Goal: Task Accomplishment & Management: Use online tool/utility

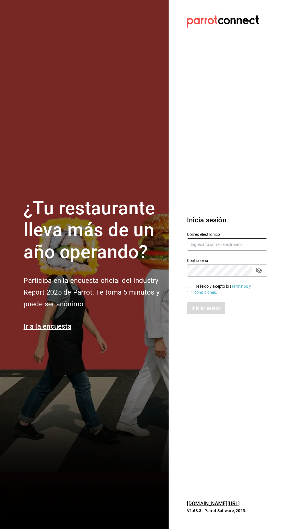
click at [227, 250] on input "text" at bounding box center [227, 244] width 80 height 12
type input "manuel@callejongourmet.mx"
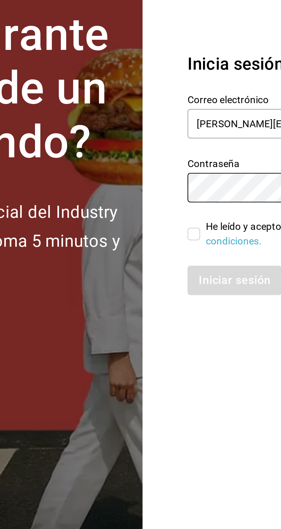
scroll to position [1, 0]
click at [190, 292] on input "He leído y acepto los Términos y condiciones." at bounding box center [189, 289] width 5 height 5
checkbox input "true"
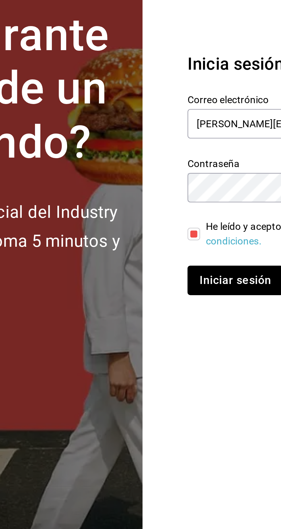
click at [202, 314] on button "Iniciar sesión" at bounding box center [206, 308] width 39 height 12
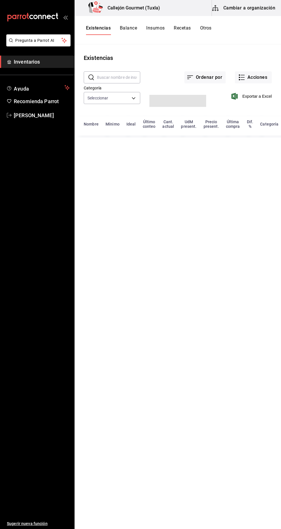
type input "01b487b4-fd07-4e6f-8b10-175f5e71c4b9,6f111127-fd93-48d9-936d-f485c9158c9f,4e268…"
type input "d07e61b9-724f-4f83-8377-ee3ec137bf0e,f22b31a0-3d84-4ac3-8c2c-dc33927ceec7,9be79…"
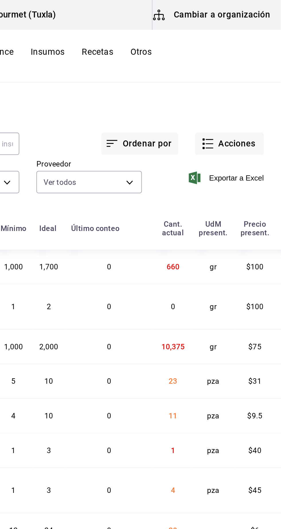
click at [263, 3] on button "Cambiar a organización" at bounding box center [244, 8] width 64 height 16
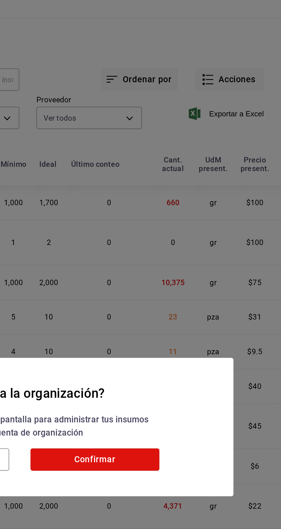
click at [204, 288] on button "Confirmar" at bounding box center [180, 282] width 69 height 12
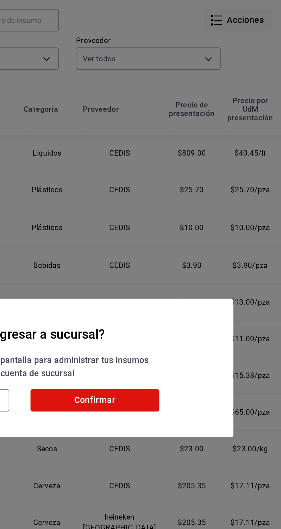
click at [202, 288] on button "Confirmar" at bounding box center [180, 282] width 69 height 12
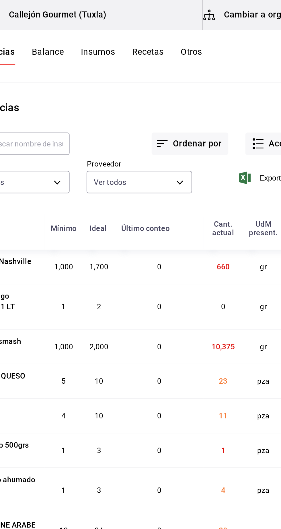
click at [207, 30] on button "Otros" at bounding box center [205, 30] width 11 height 10
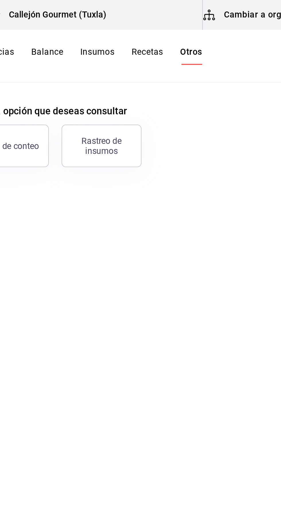
click at [168, 78] on div "Rastreo de insumos" at bounding box center [158, 78] width 36 height 11
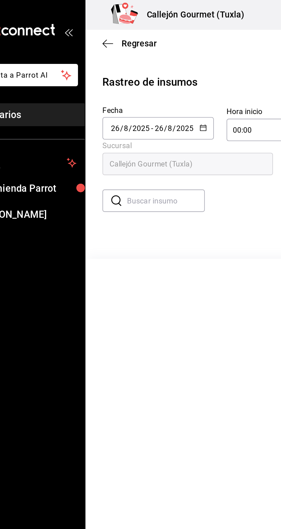
click at [114, 68] on input "26" at bounding box center [113, 69] width 5 height 5
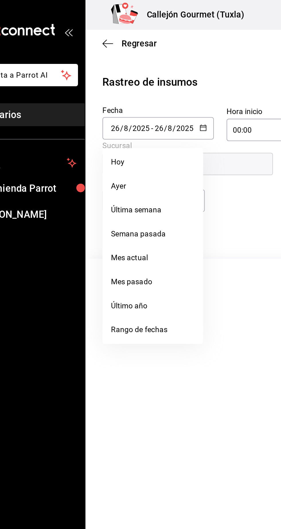
click at [99, 100] on li "Ayer" at bounding box center [111, 100] width 54 height 13
type input "[DATE]"
type input "25"
type input "[DATE]"
type input "25"
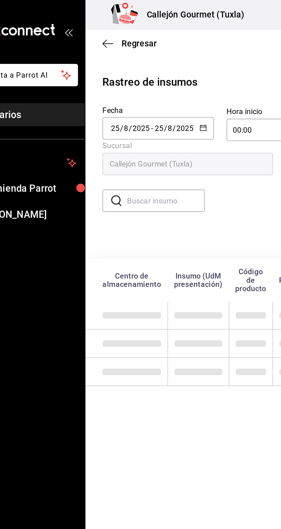
click at [128, 108] on input "text" at bounding box center [118, 107] width 42 height 11
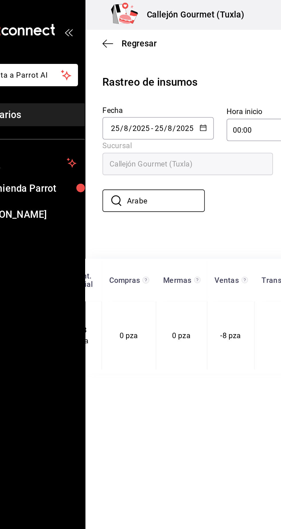
scroll to position [0, 161]
click at [122, 106] on input "Arabe" at bounding box center [118, 107] width 42 height 11
type input "A"
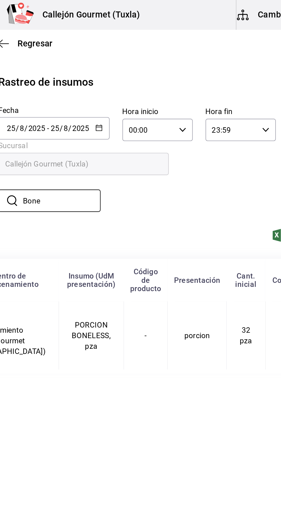
scroll to position [0, 0]
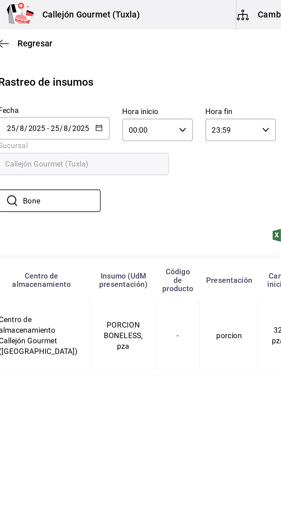
click at [191, 242] on main "Regresar Rastreo de insumos Fecha [DATE] [DATE] - [DATE] [DATE] Hora inicio 00:…" at bounding box center [177, 272] width 206 height 512
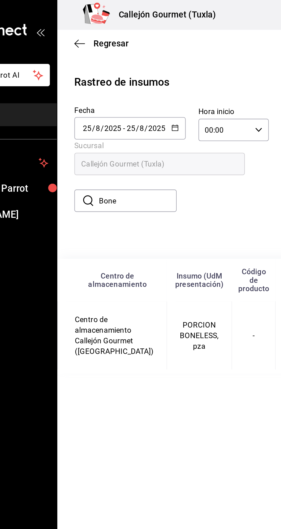
click at [122, 109] on input "Bone" at bounding box center [118, 107] width 42 height 11
type input "B"
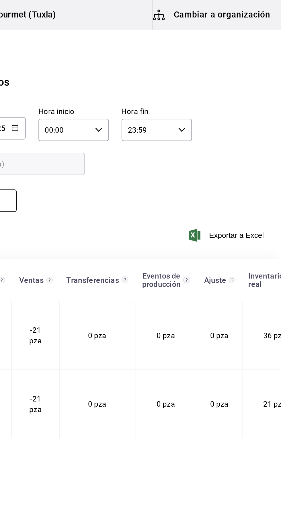
type input "Hamburgues"
